Goal: Find specific page/section: Find specific page/section

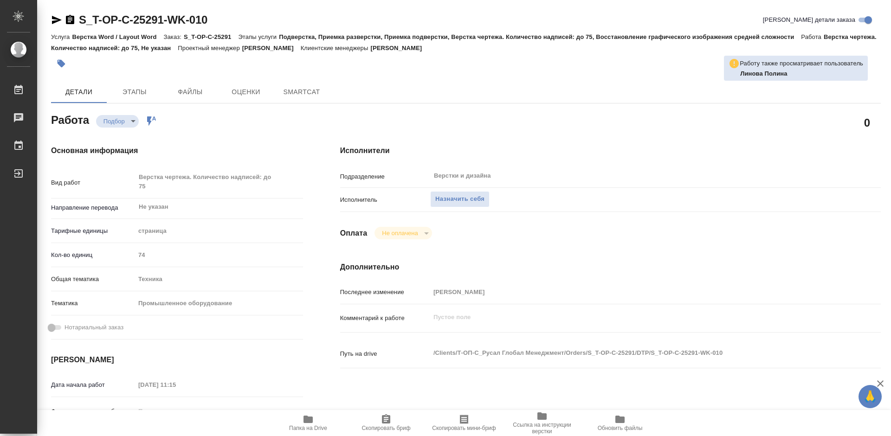
type textarea "x"
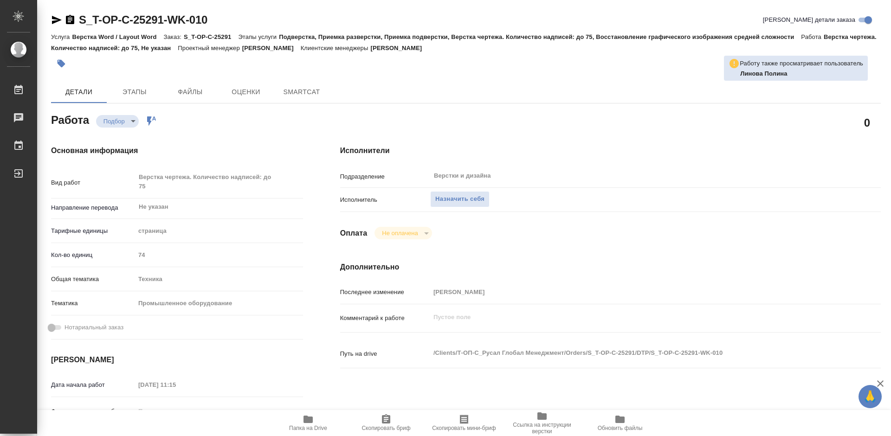
type textarea "x"
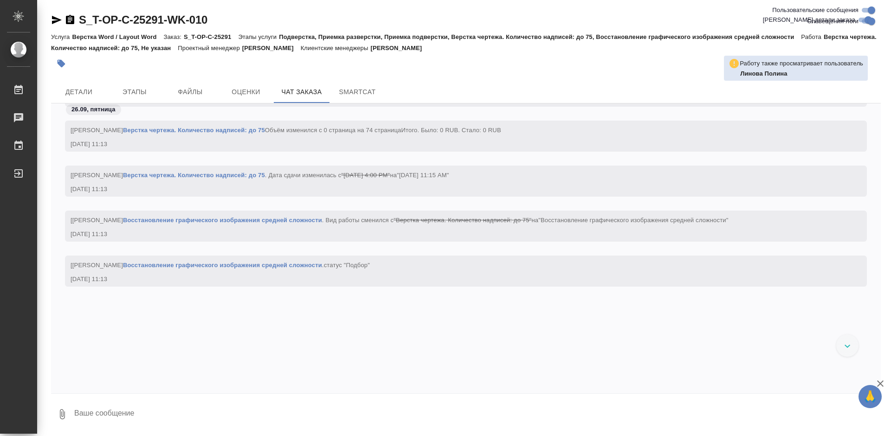
scroll to position [1812, 0]
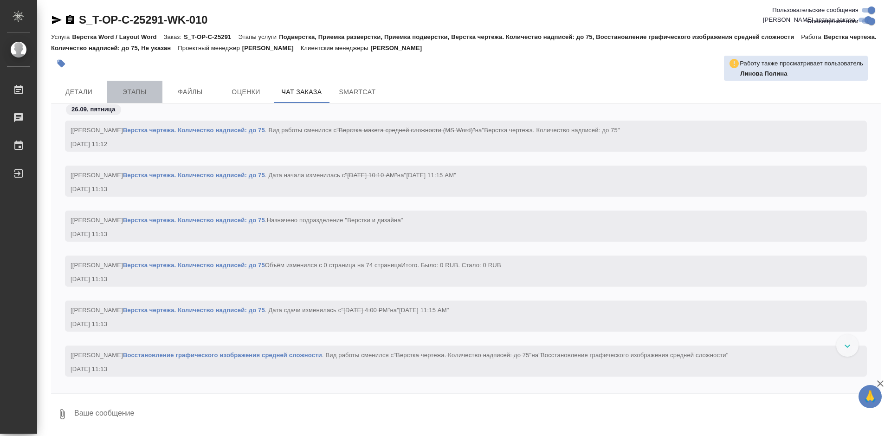
click at [138, 88] on span "Этапы" at bounding box center [134, 92] width 45 height 12
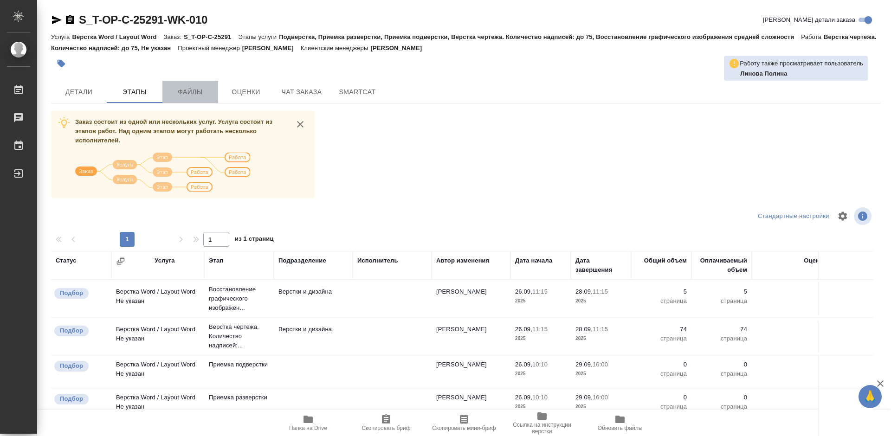
click at [188, 91] on span "Файлы" at bounding box center [190, 92] width 45 height 12
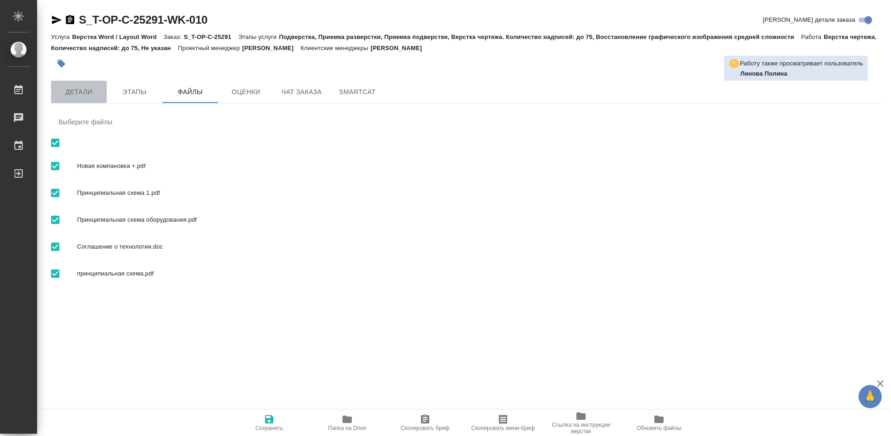
click at [77, 94] on span "Детали" at bounding box center [79, 92] width 45 height 12
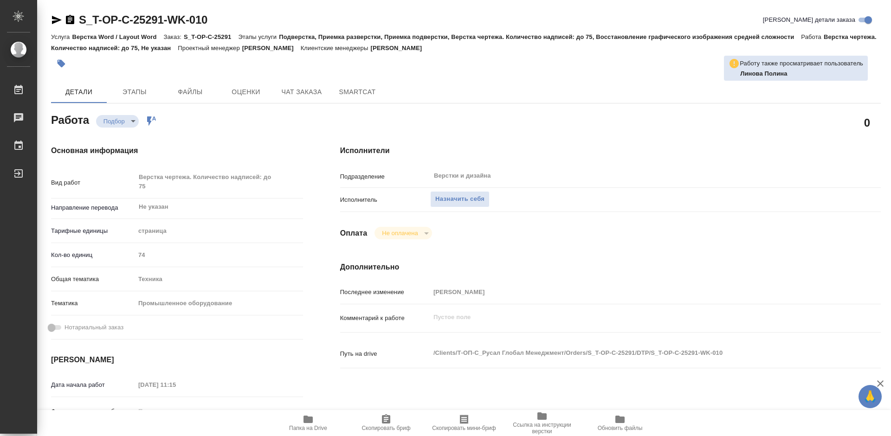
type textarea "x"
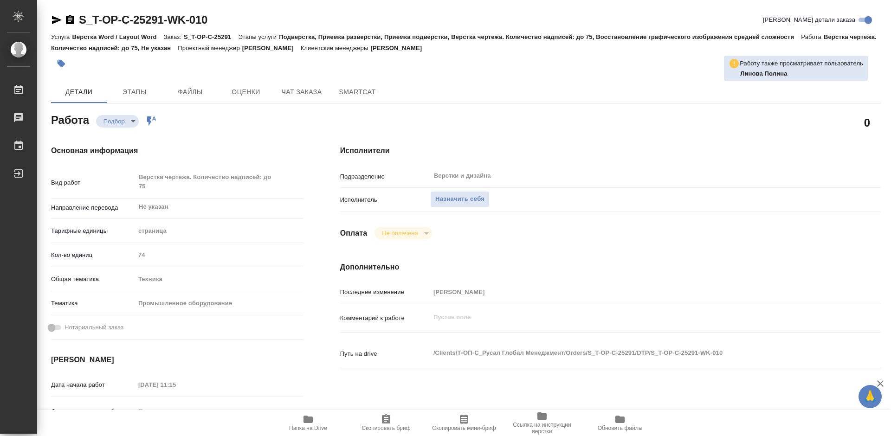
type textarea "x"
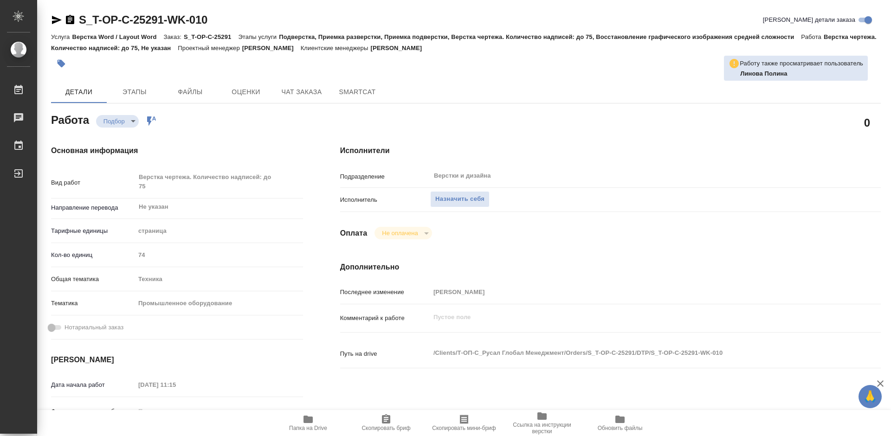
type textarea "x"
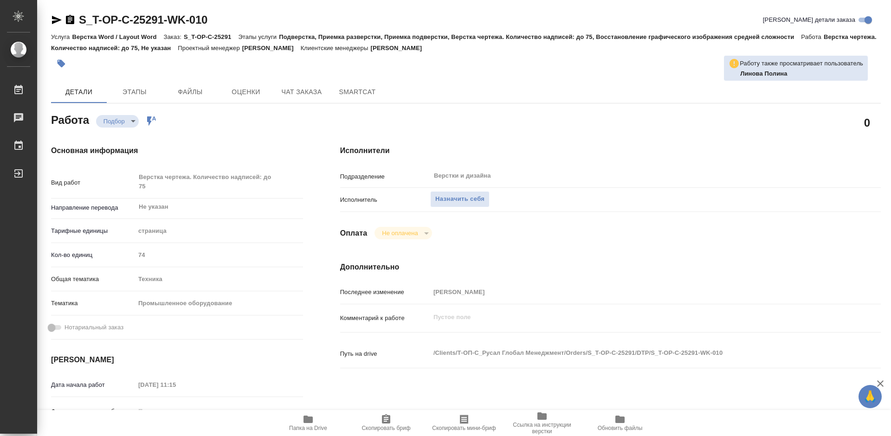
type textarea "x"
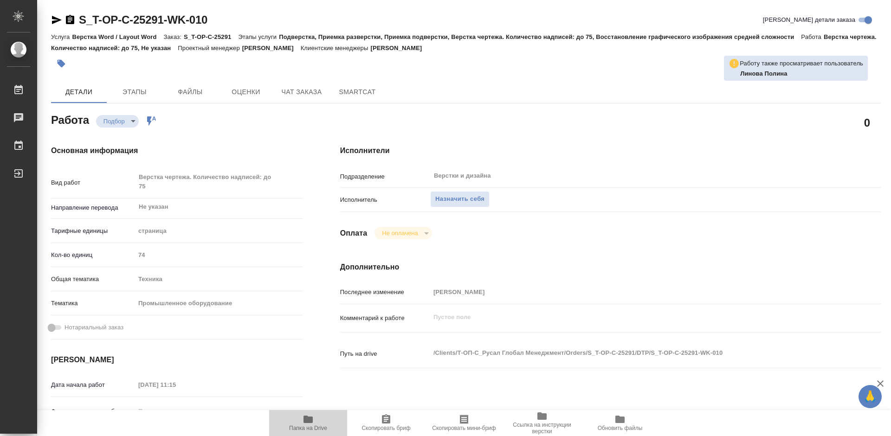
click at [304, 423] on icon "button" at bounding box center [307, 419] width 9 height 7
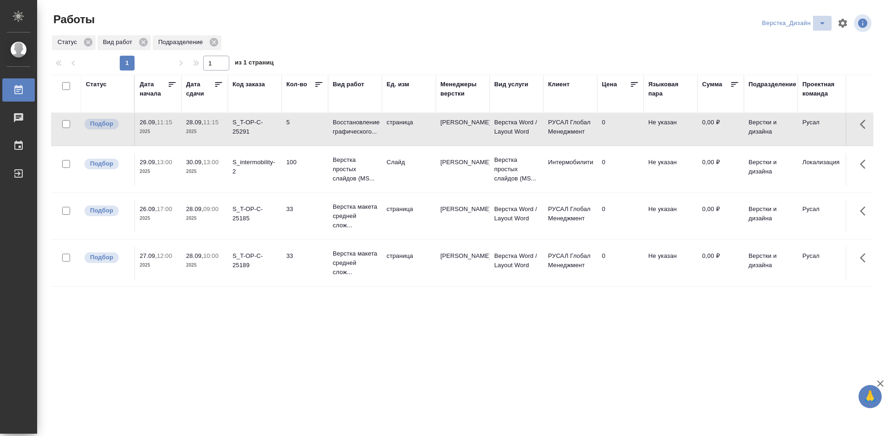
click at [823, 22] on icon "split button" at bounding box center [822, 23] width 5 height 2
click at [763, 54] on li "DTPspec" at bounding box center [795, 56] width 72 height 15
